Goal: Transaction & Acquisition: Subscribe to service/newsletter

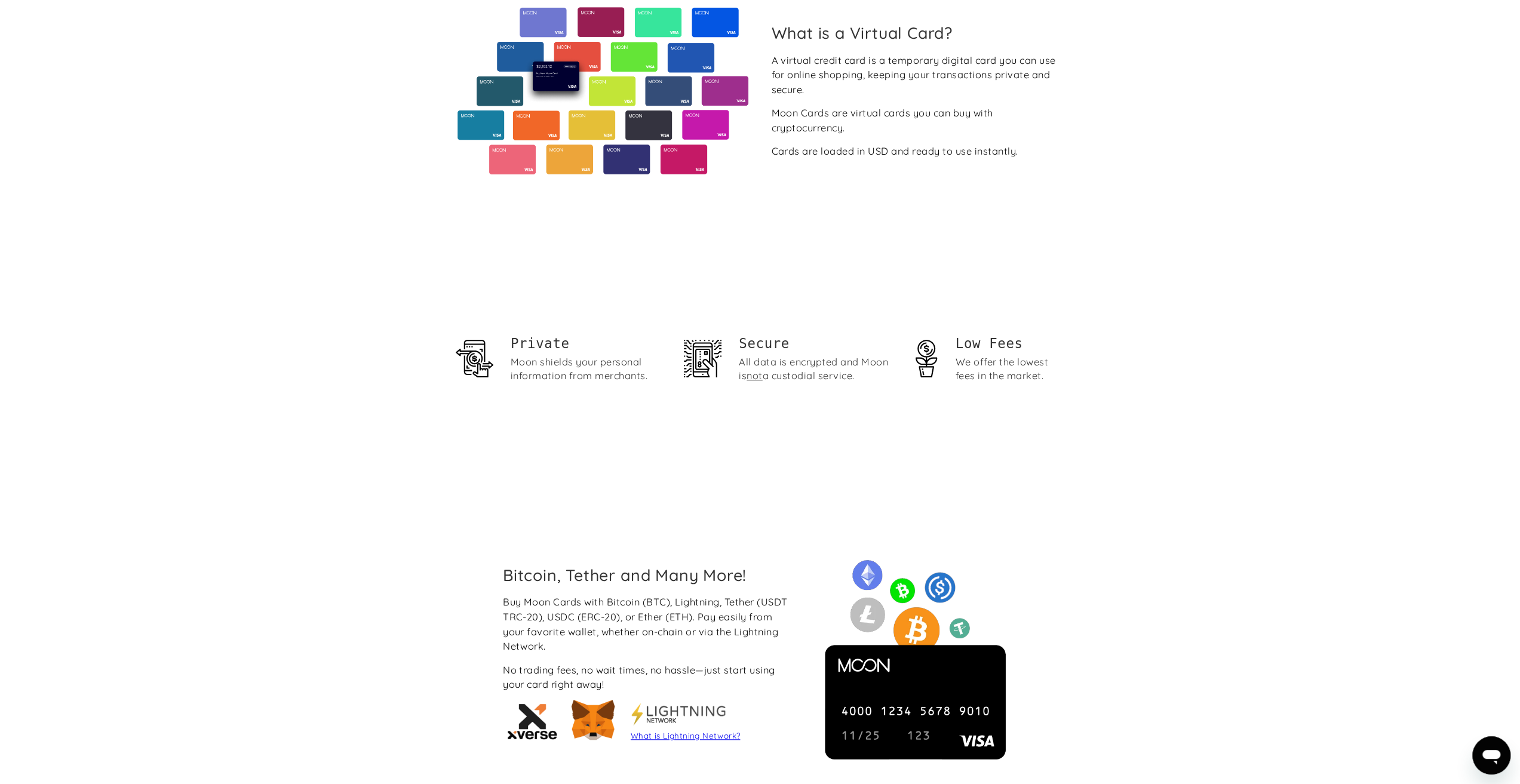
scroll to position [776, 0]
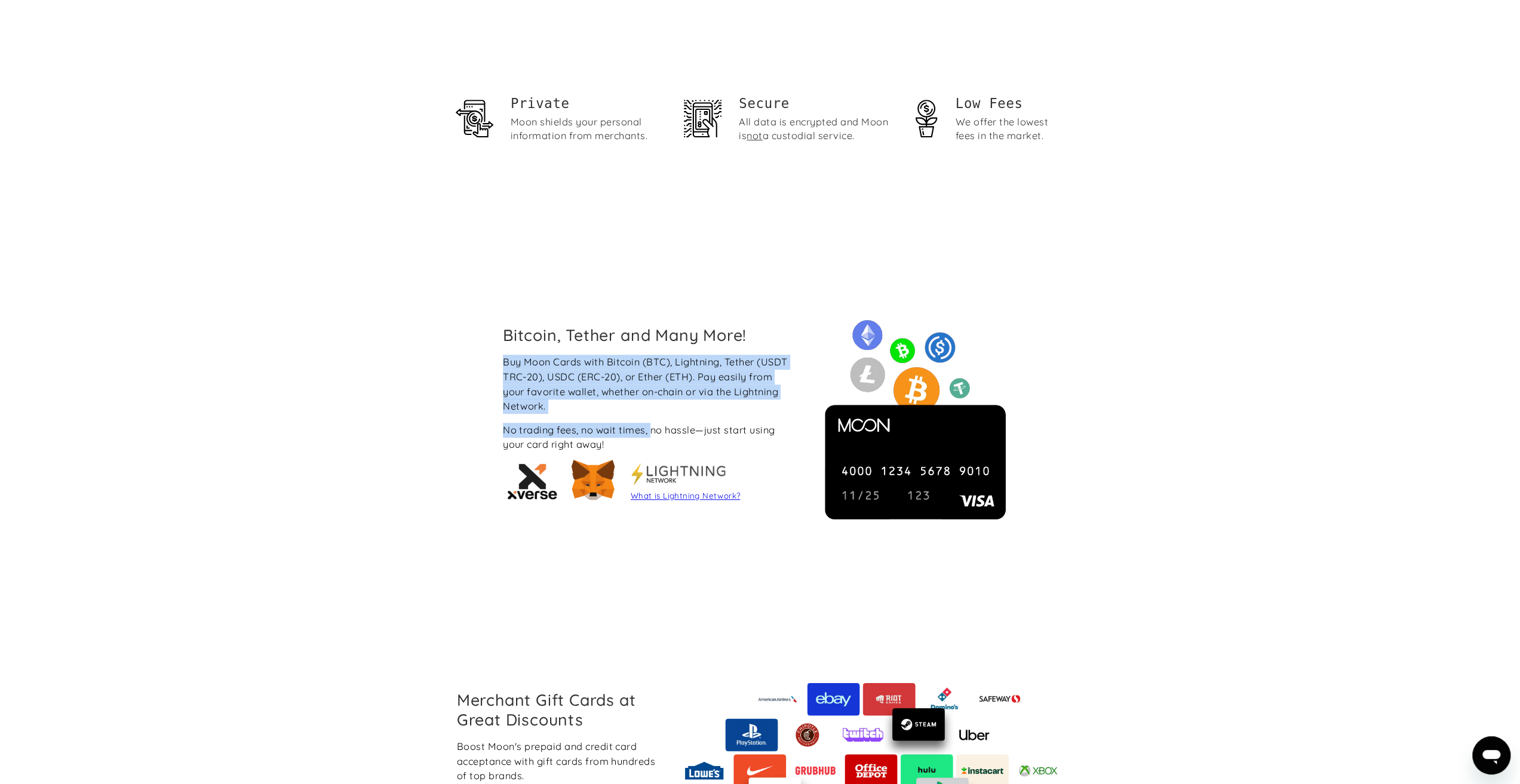
drag, startPoint x: 504, startPoint y: 364, endPoint x: 651, endPoint y: 429, distance: 160.7
click at [651, 429] on div "Buy Moon Cards with Bitcoin (BTC), Lightning, Tether (USDT TRC-20), USDC (ERC-2…" at bounding box center [648, 430] width 292 height 152
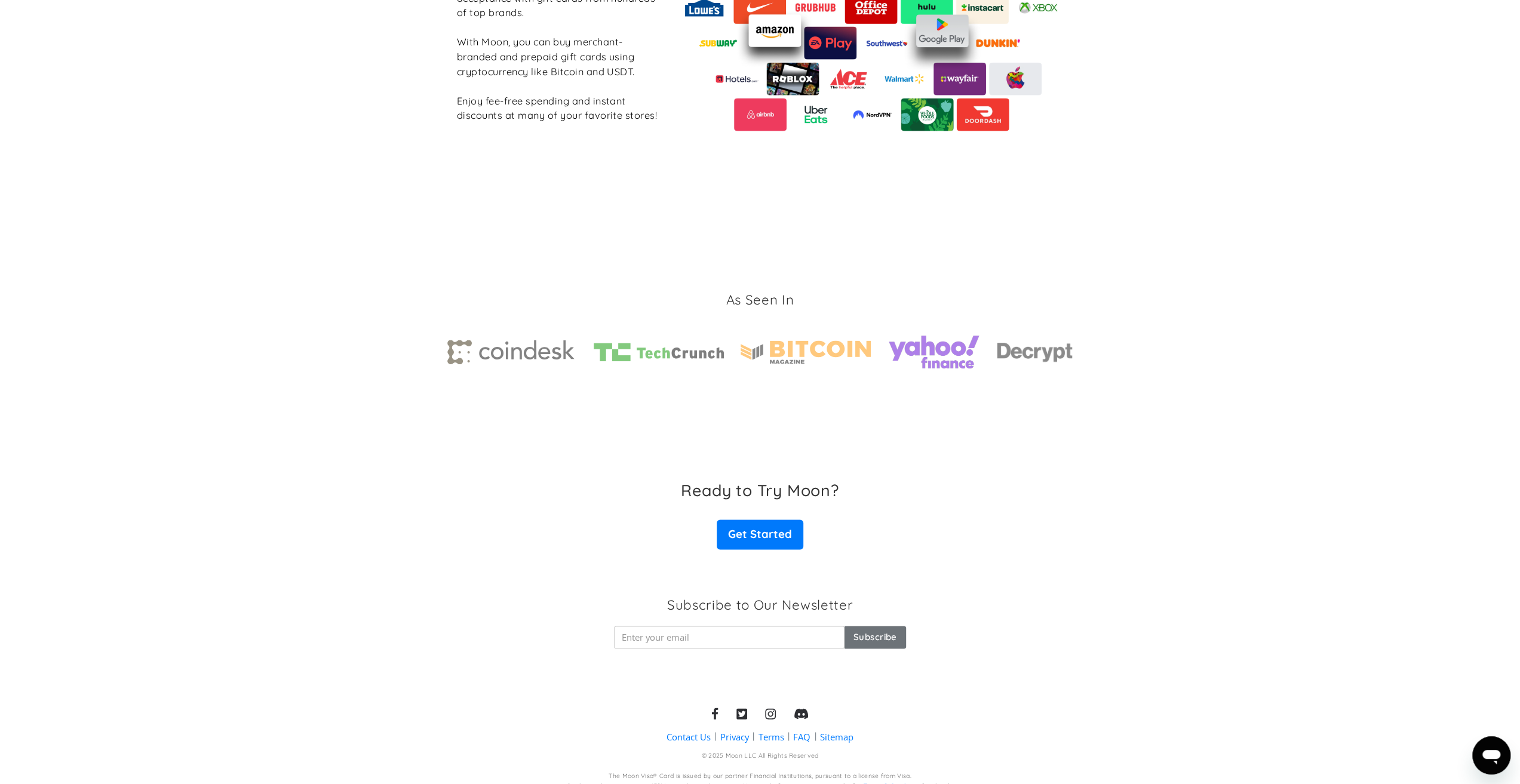
scroll to position [1554, 0]
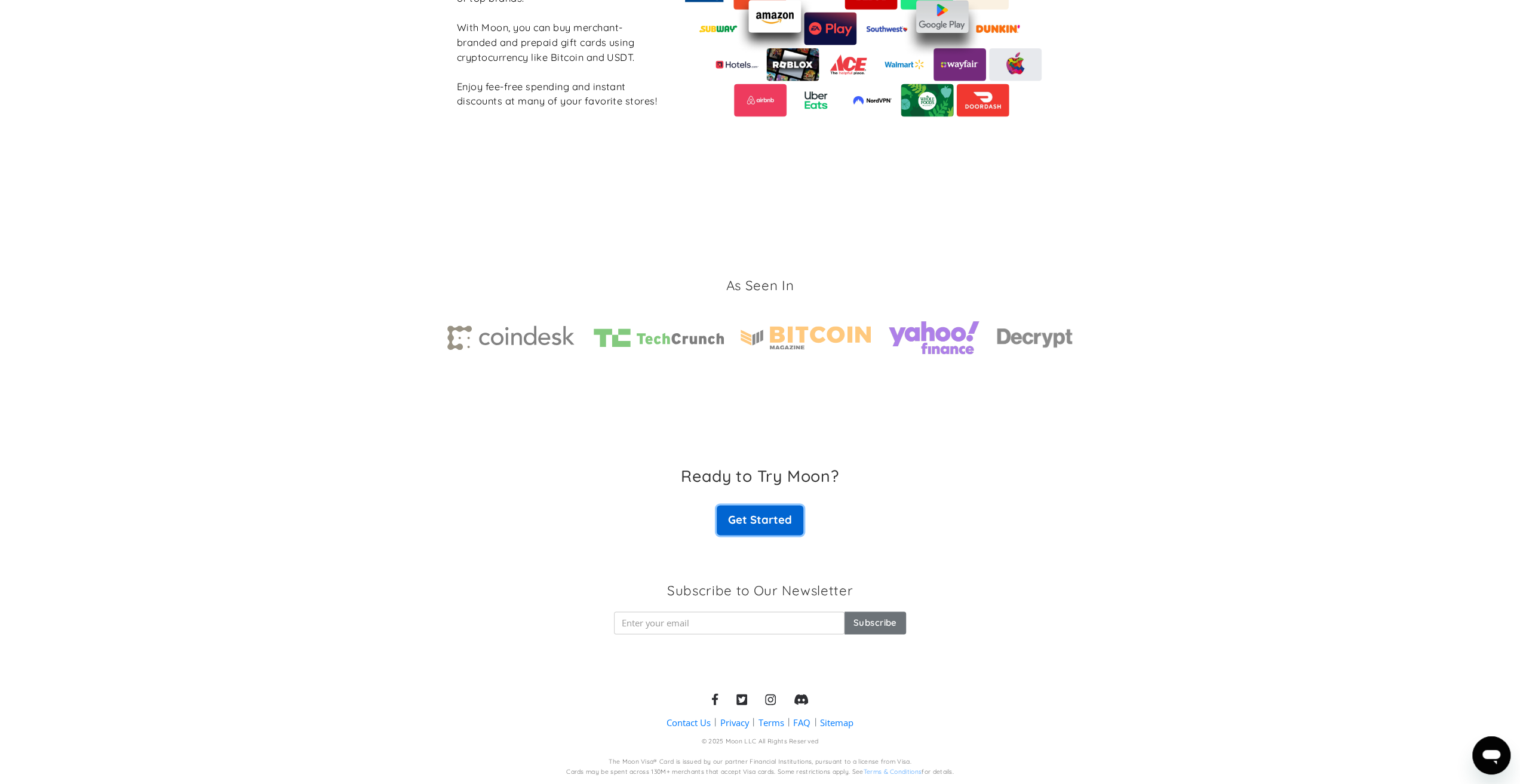
click at [758, 515] on link "Get Started" at bounding box center [760, 520] width 86 height 29
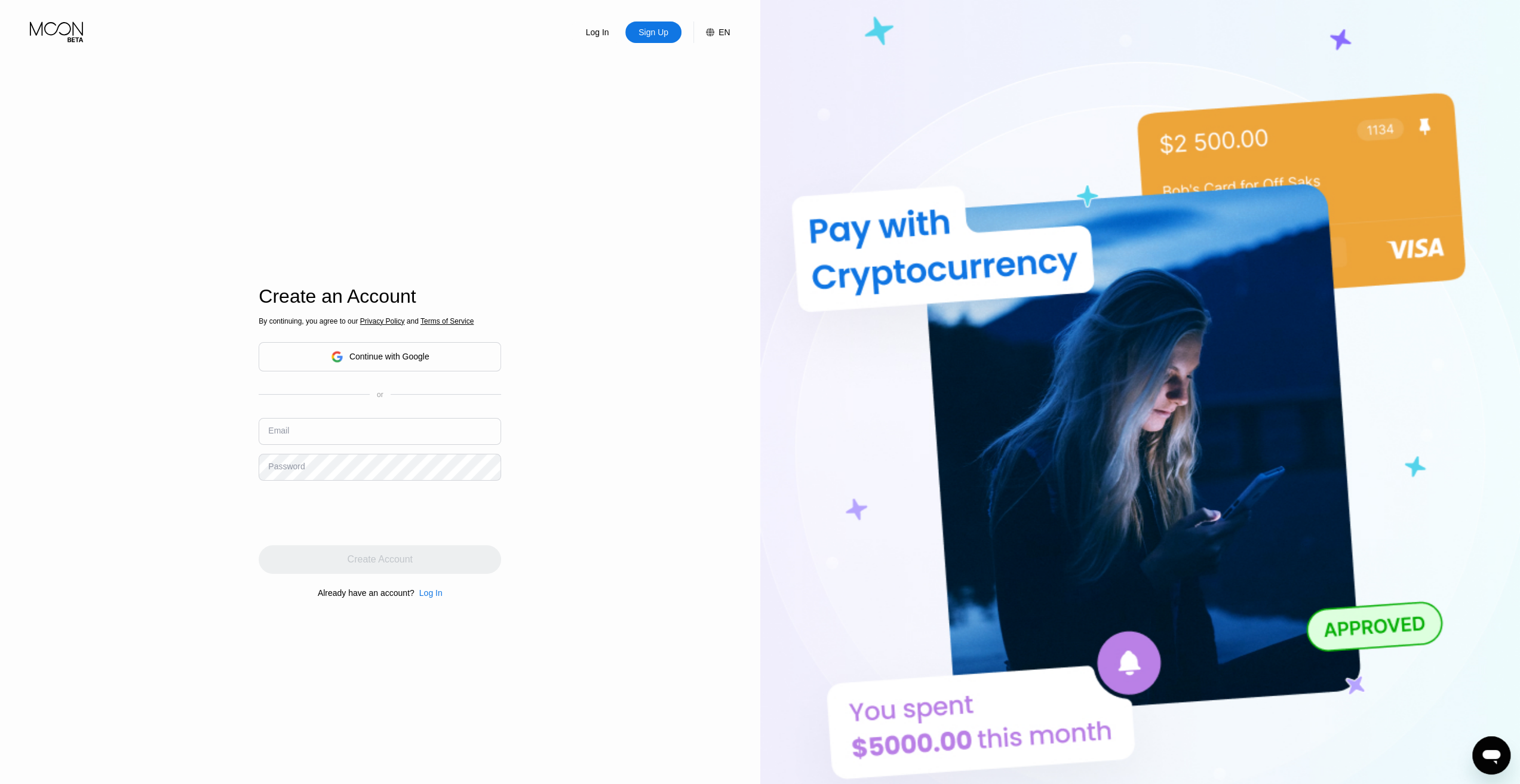
click at [313, 433] on input "text" at bounding box center [379, 431] width 242 height 27
